Goal: Task Accomplishment & Management: Manage account settings

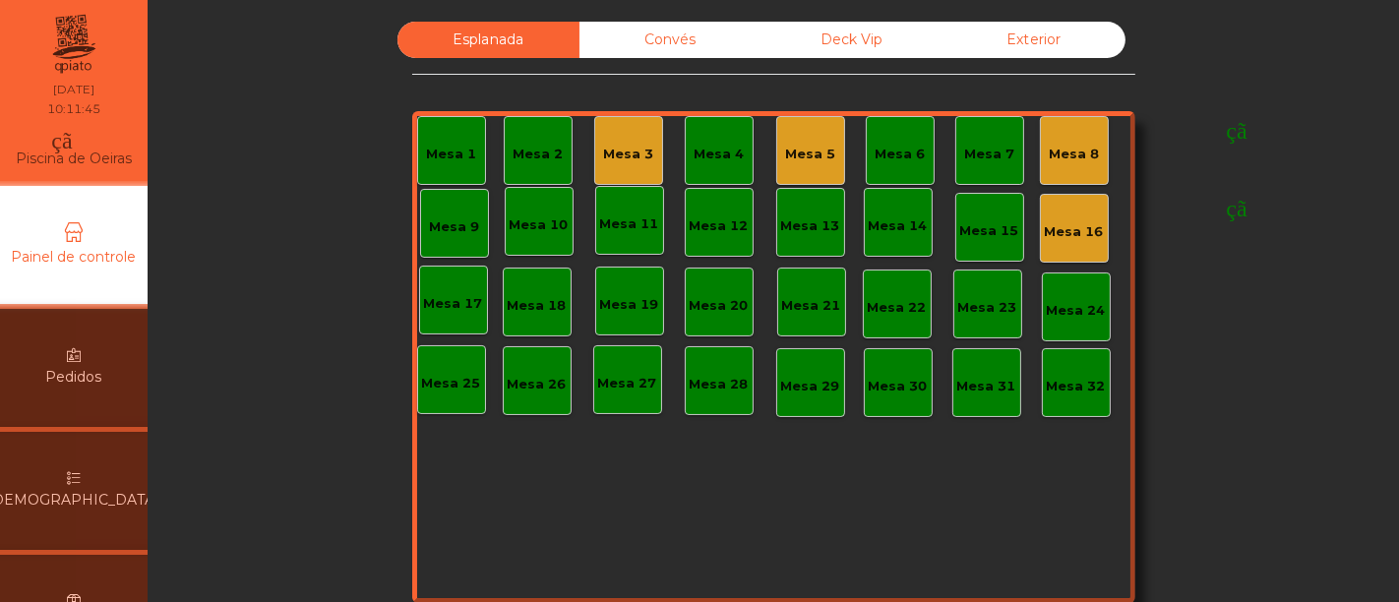
click at [629, 149] on div "monetização_ativada feito" at bounding box center [803, 144] width 422 height 59
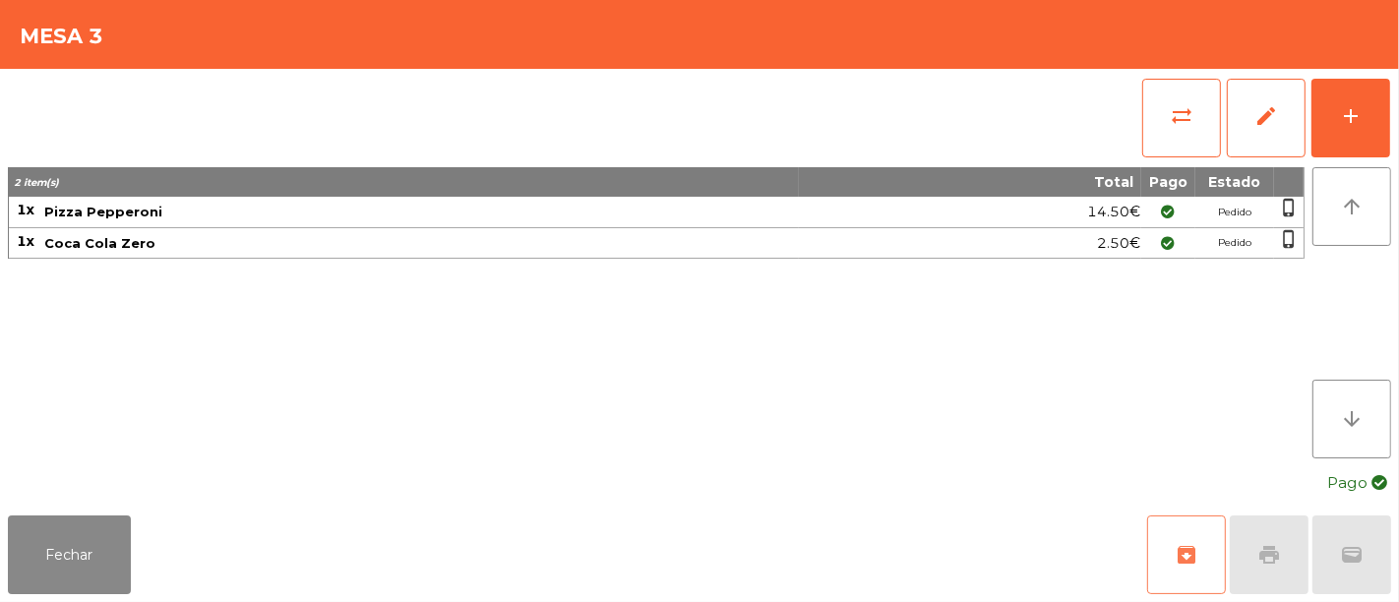
click at [1185, 557] on button "archive" at bounding box center [1186, 554] width 79 height 79
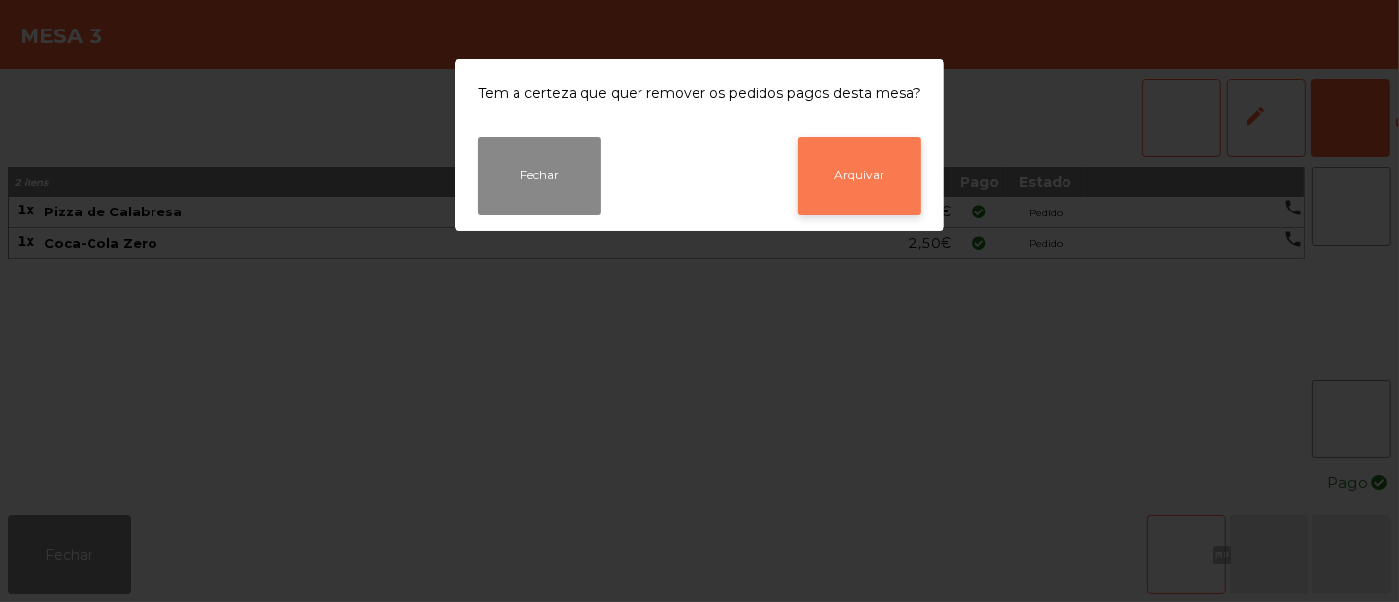
click at [856, 167] on button "Arquivar" at bounding box center [859, 176] width 123 height 79
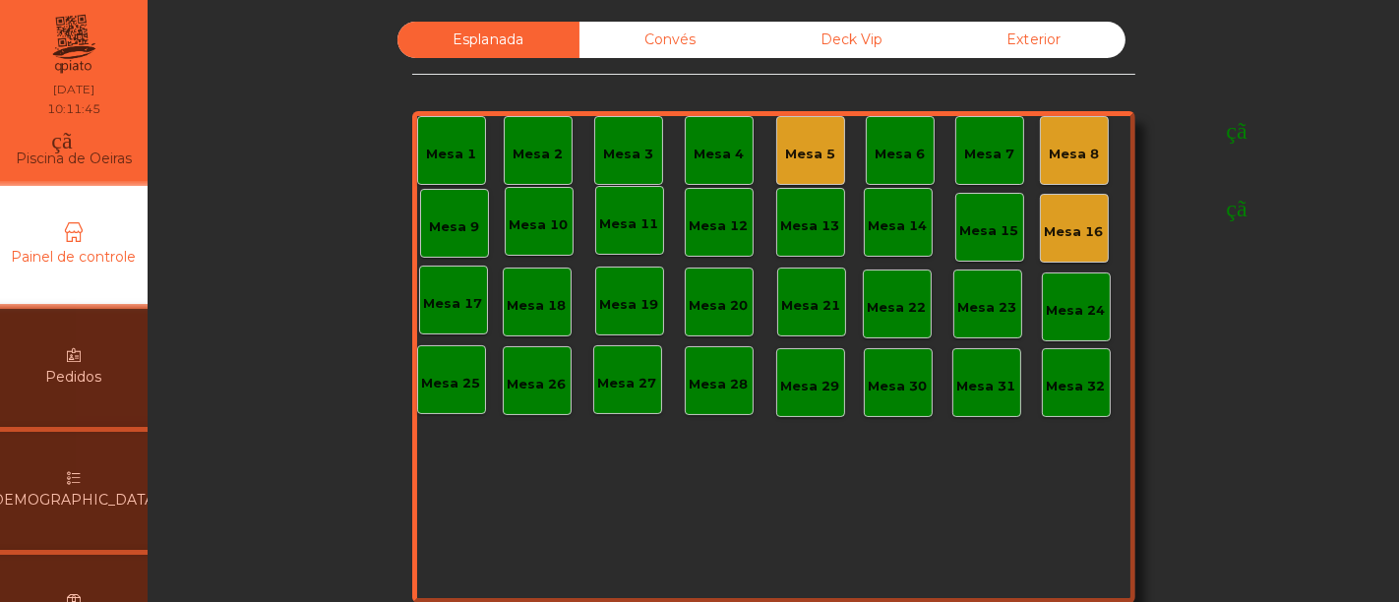
click at [799, 142] on div "monetização_ativada feito" at bounding box center [985, 144] width 422 height 59
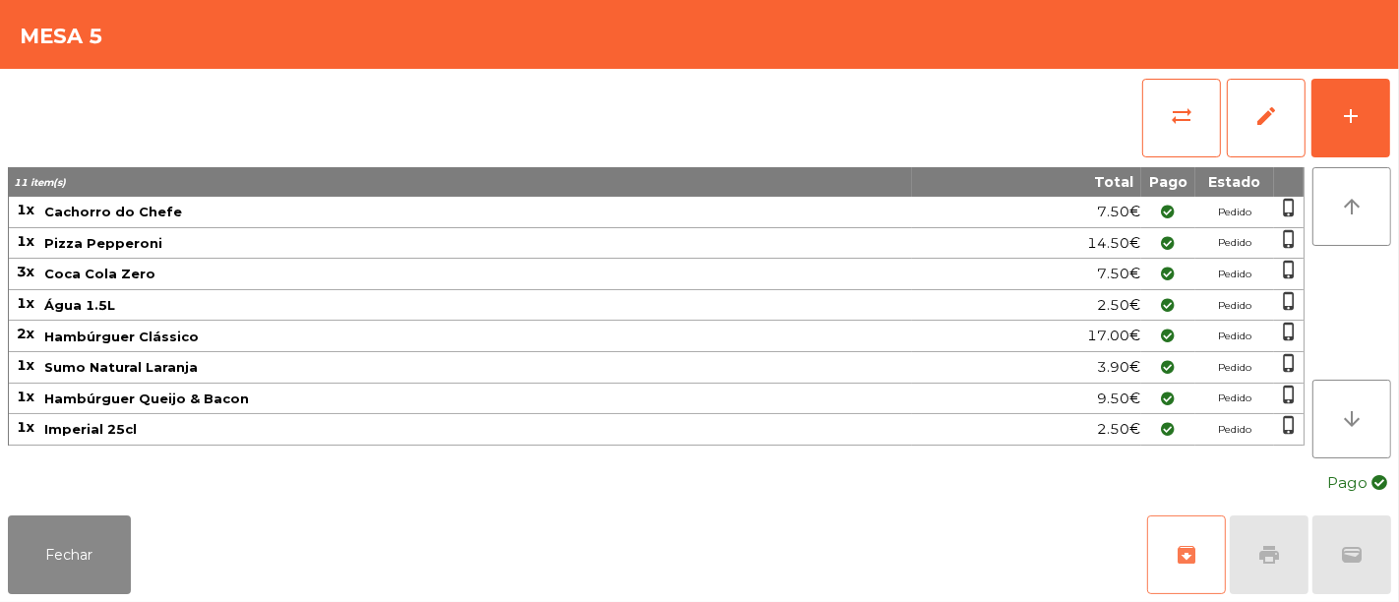
click at [1193, 568] on button "archive" at bounding box center [1186, 554] width 79 height 79
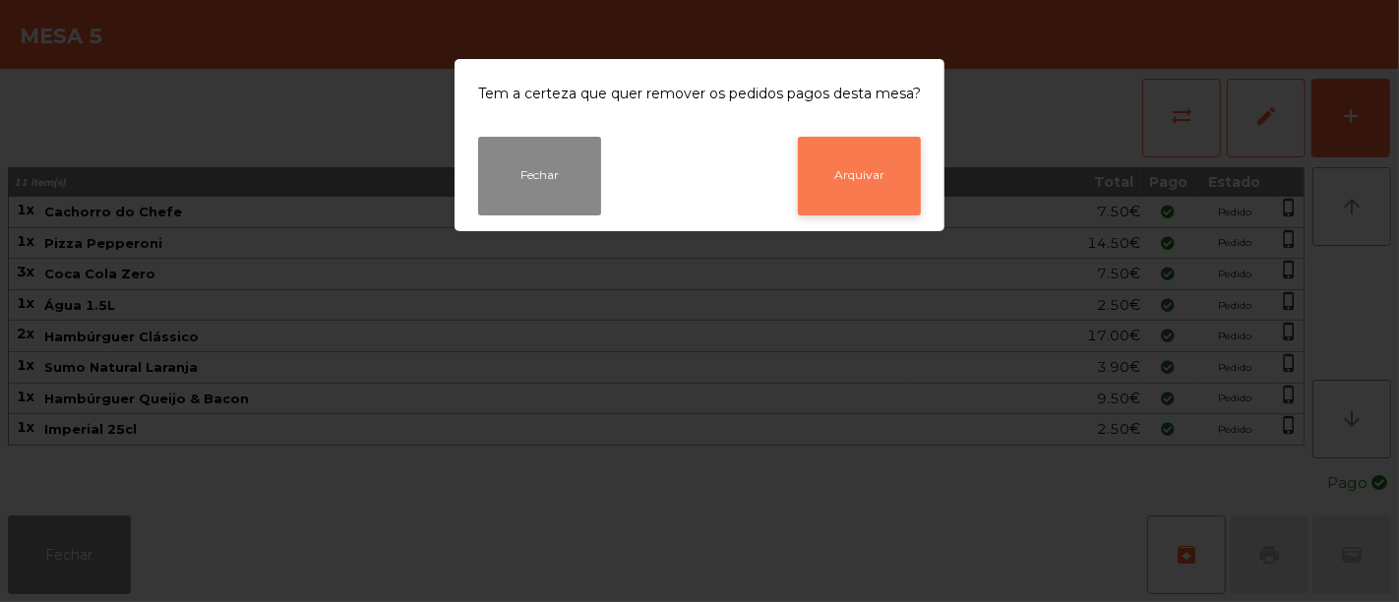
click at [869, 180] on button "Arquivar" at bounding box center [859, 176] width 123 height 79
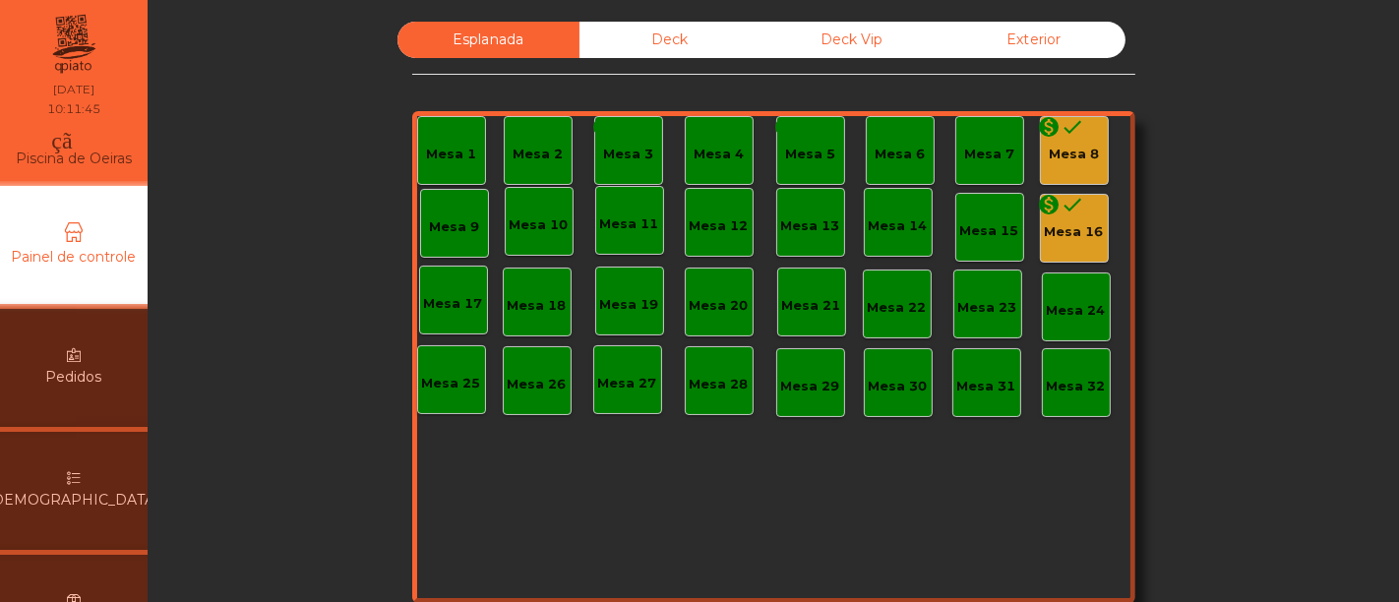
click at [1057, 142] on div "monetization_on done" at bounding box center [1061, 130] width 47 height 30
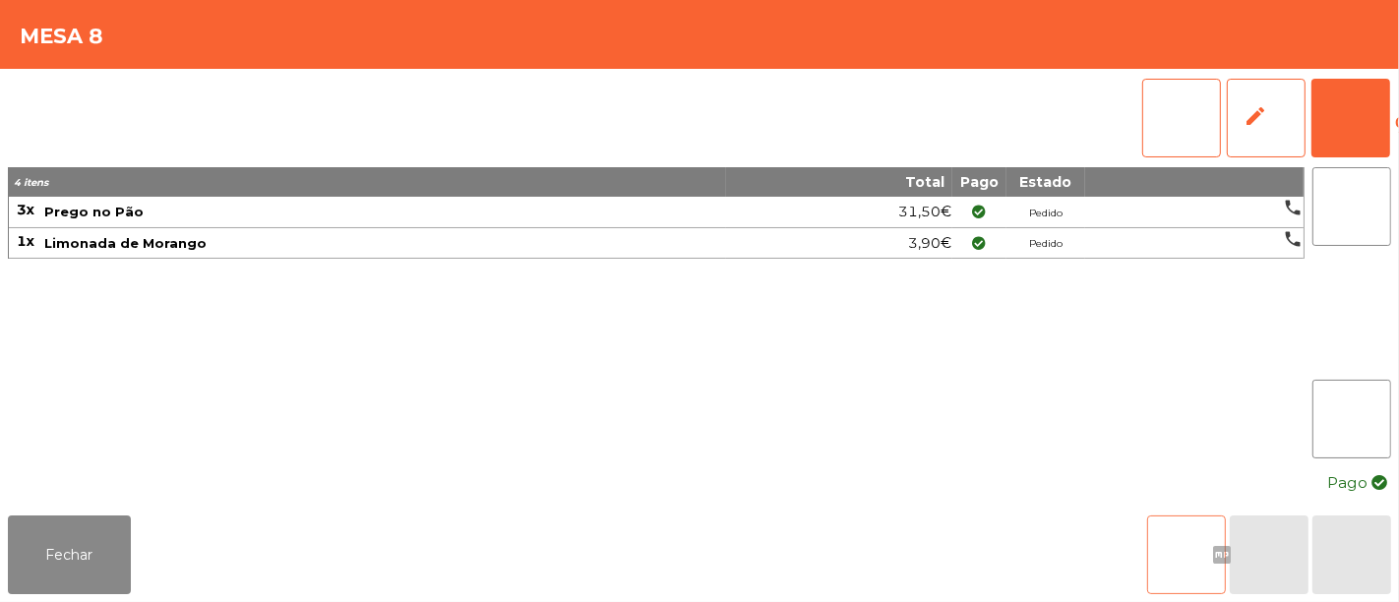
click at [1192, 524] on button "arquivo" at bounding box center [1186, 554] width 79 height 79
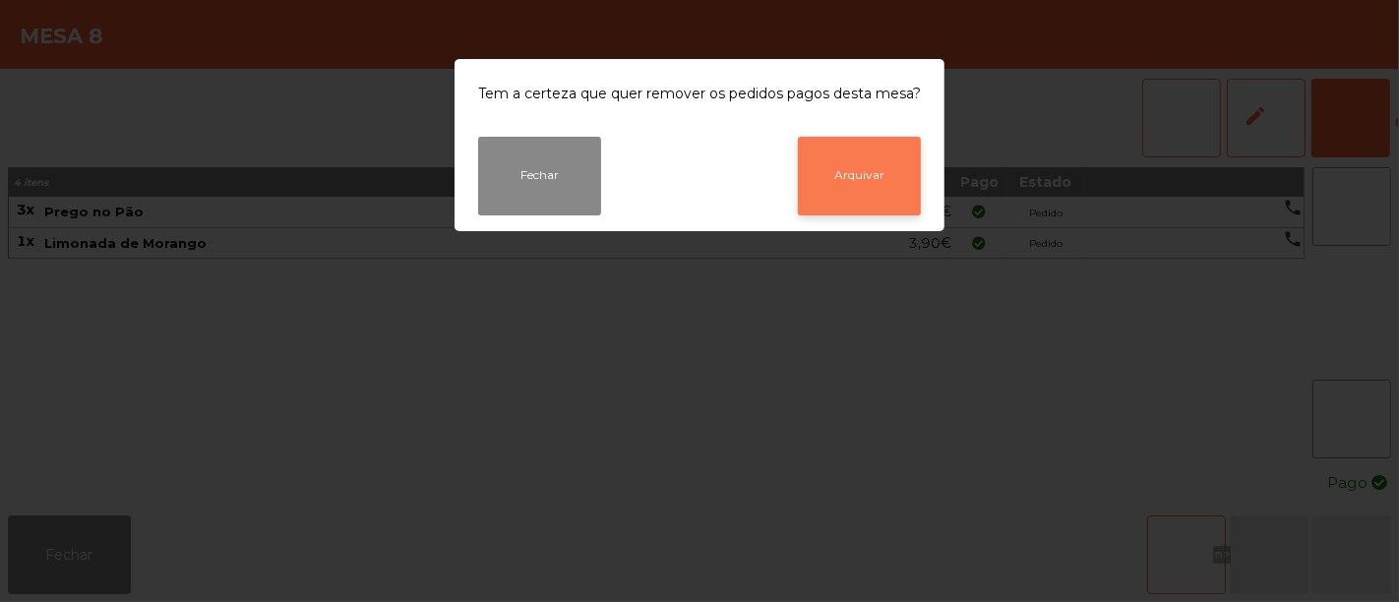
click at [849, 187] on button "Arquivar" at bounding box center [859, 176] width 123 height 79
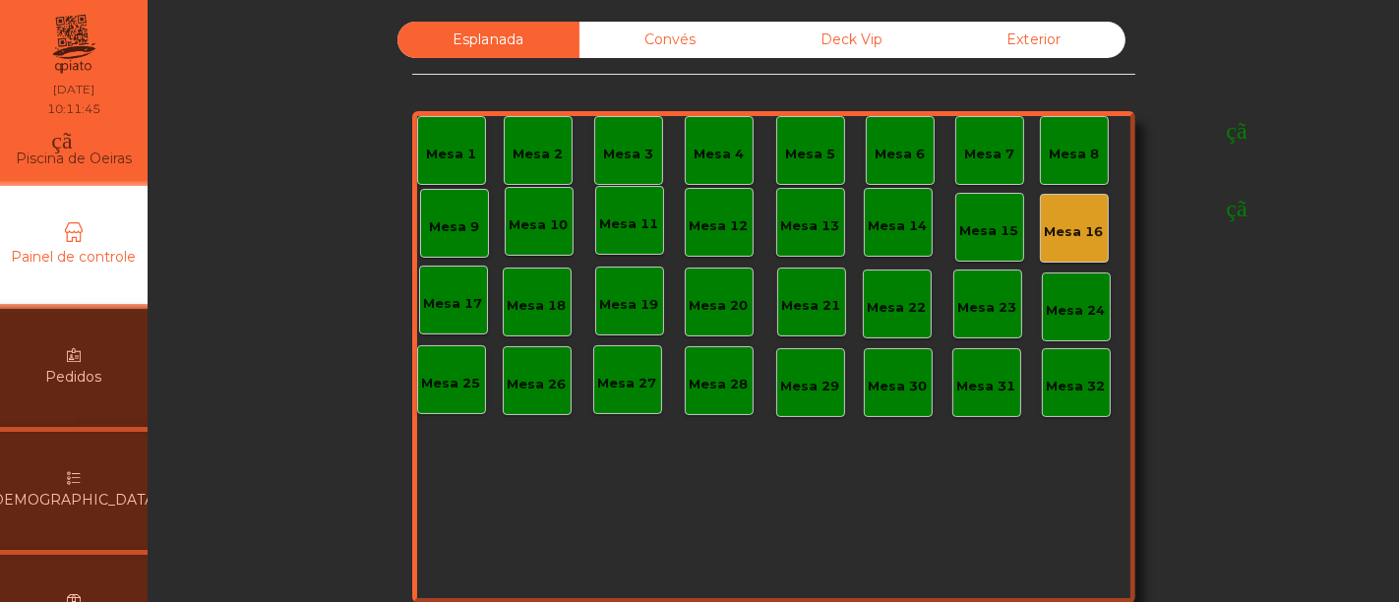
click at [1074, 232] on div "monetização_ativada feito Mesa 16" at bounding box center [1074, 228] width 59 height 28
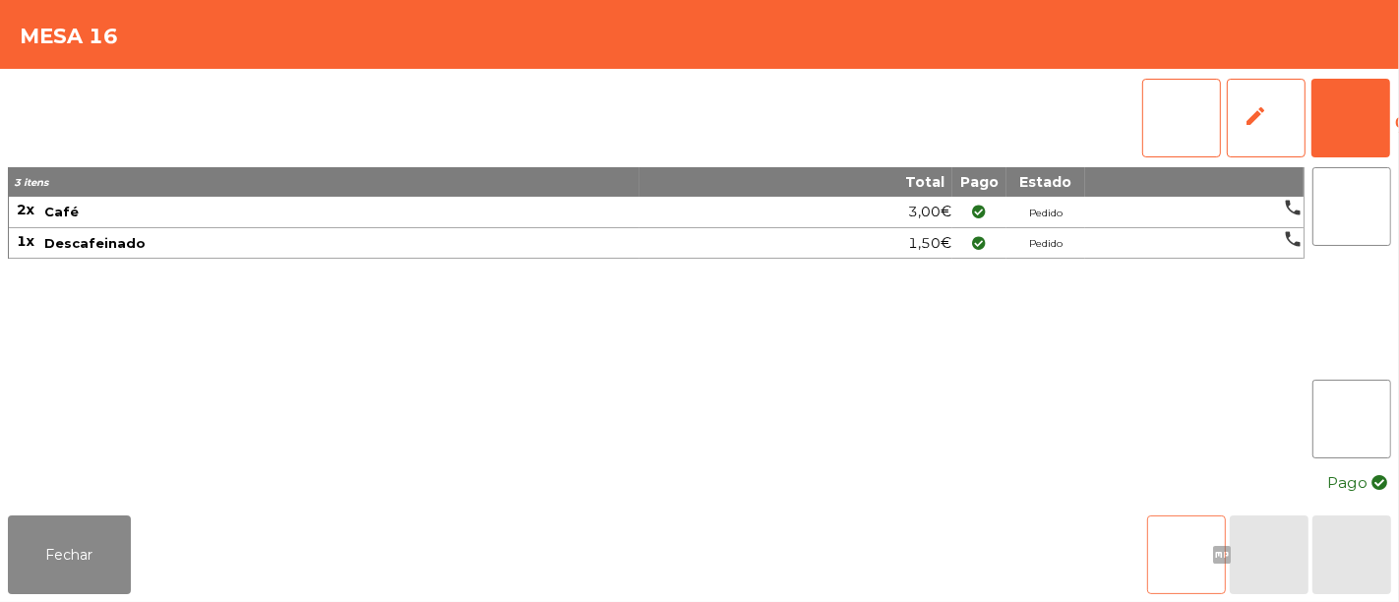
click at [1182, 543] on font "arquivo" at bounding box center [1186, 555] width 165 height 24
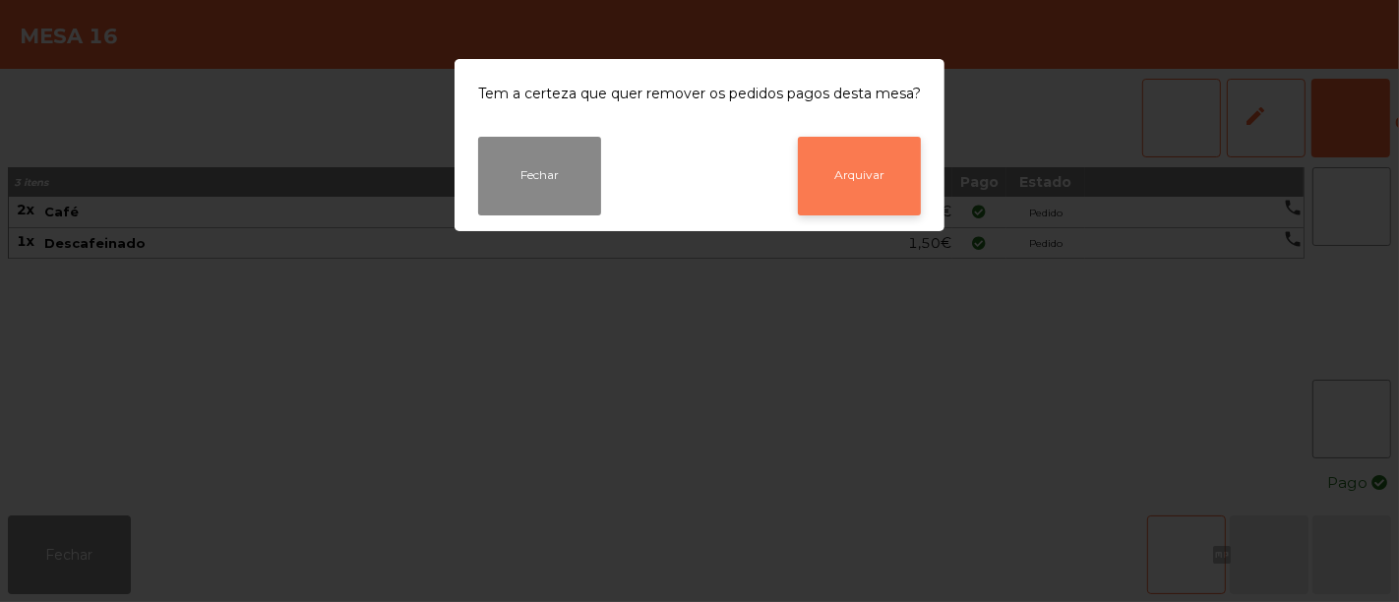
click at [873, 178] on button "Arquivar" at bounding box center [859, 176] width 123 height 79
